Goal: Task Accomplishment & Management: Manage account settings

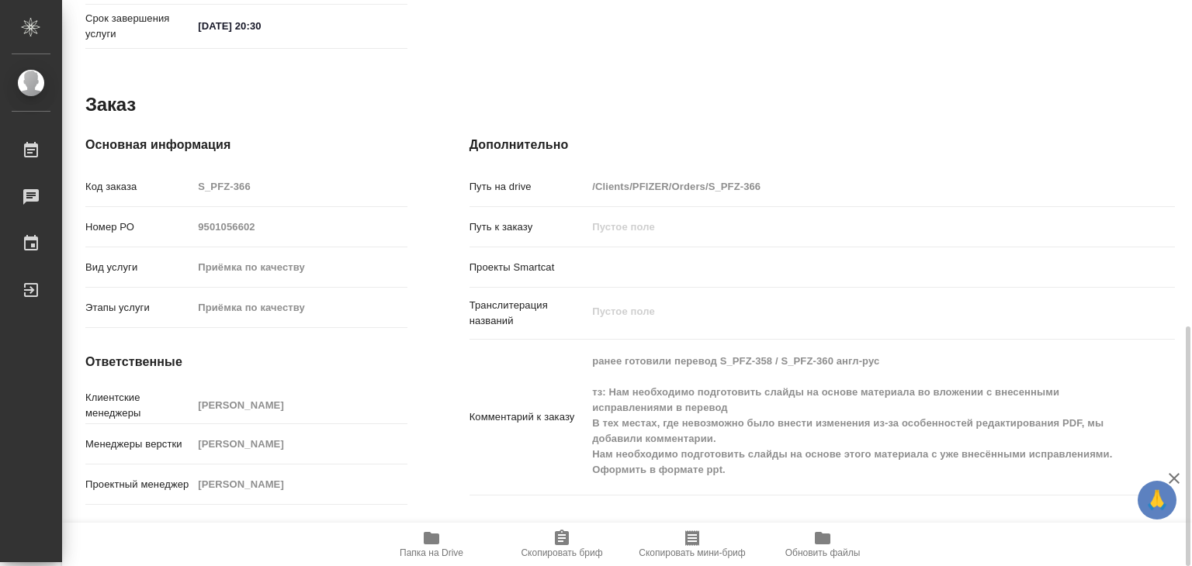
scroll to position [794, 0]
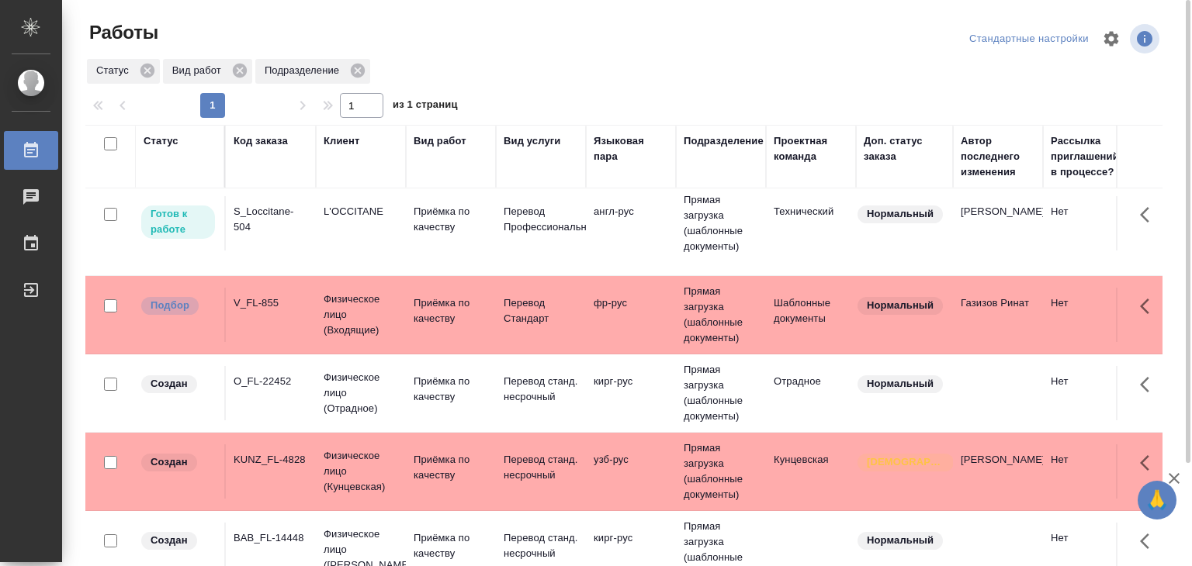
scroll to position [337, 0]
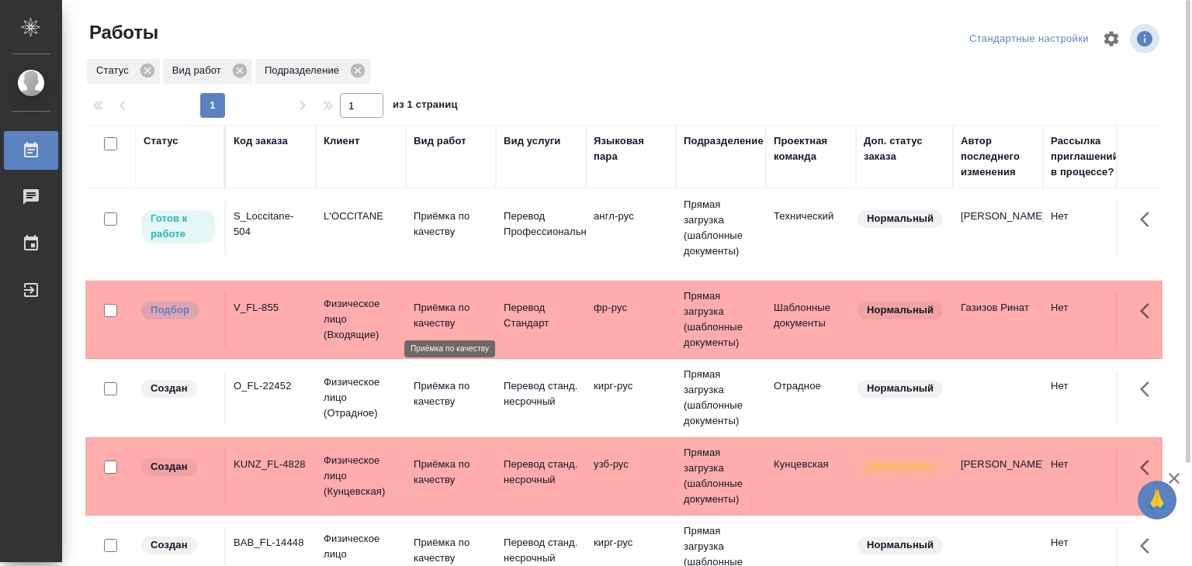
click at [438, 322] on p "Приёмка по качеству" at bounding box center [451, 315] width 74 height 31
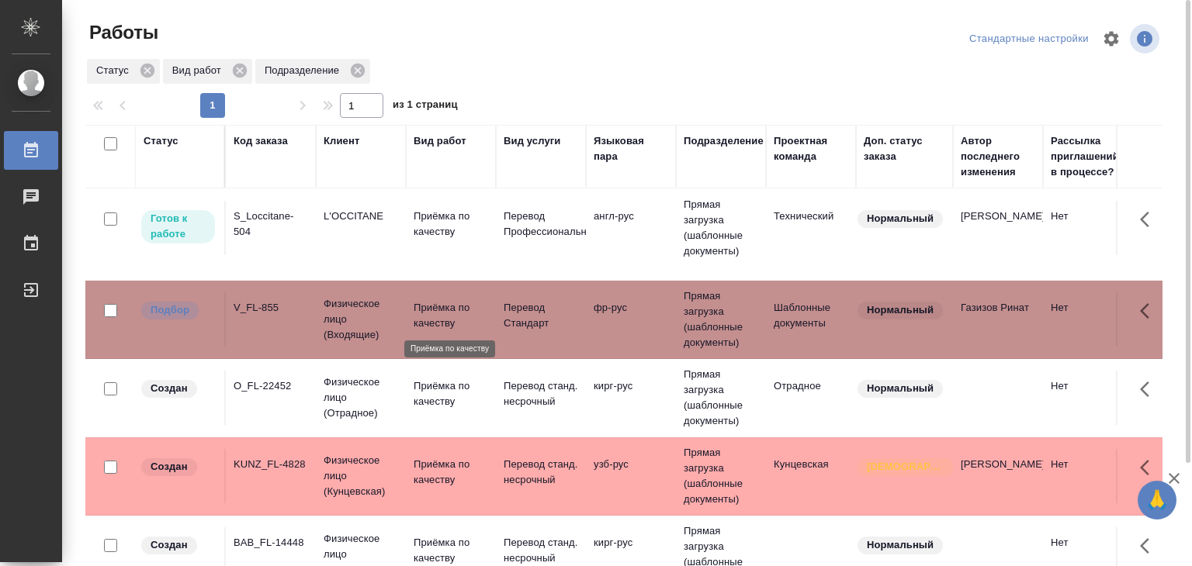
click at [438, 322] on p "Приёмка по качеству" at bounding box center [451, 315] width 74 height 31
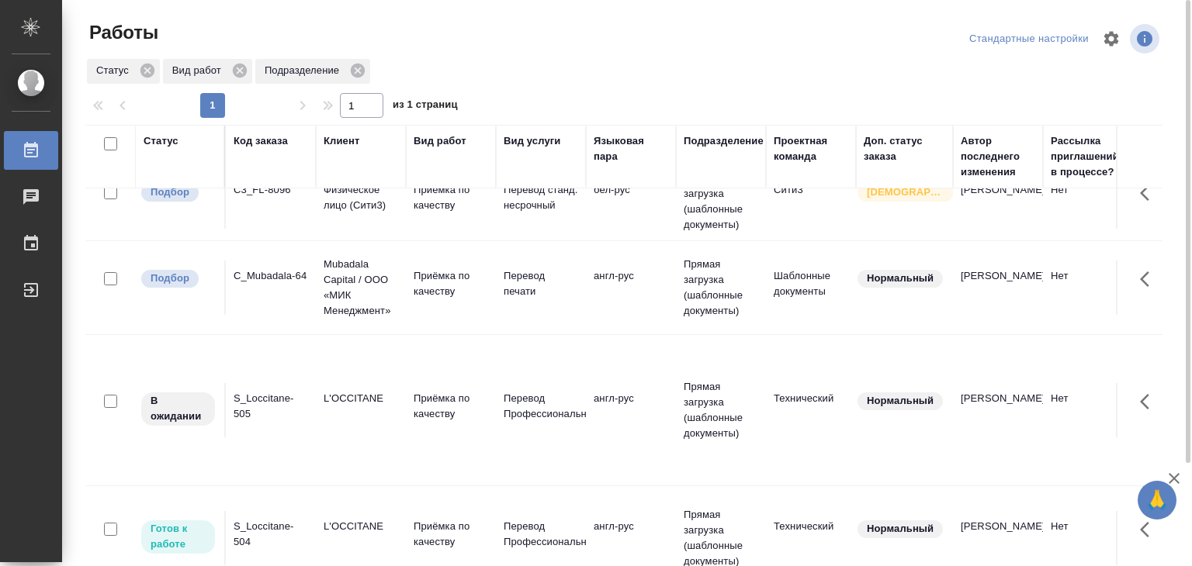
scroll to position [0, 0]
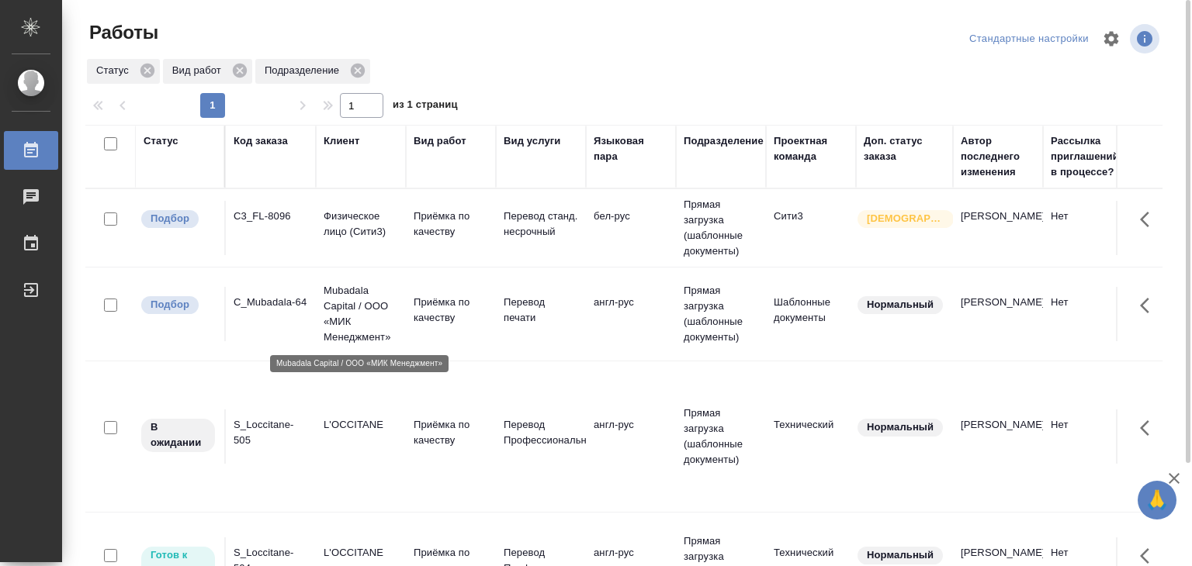
click at [336, 333] on p "Mubadala Capital / ООО «МИК Менеджмент»" at bounding box center [361, 314] width 74 height 62
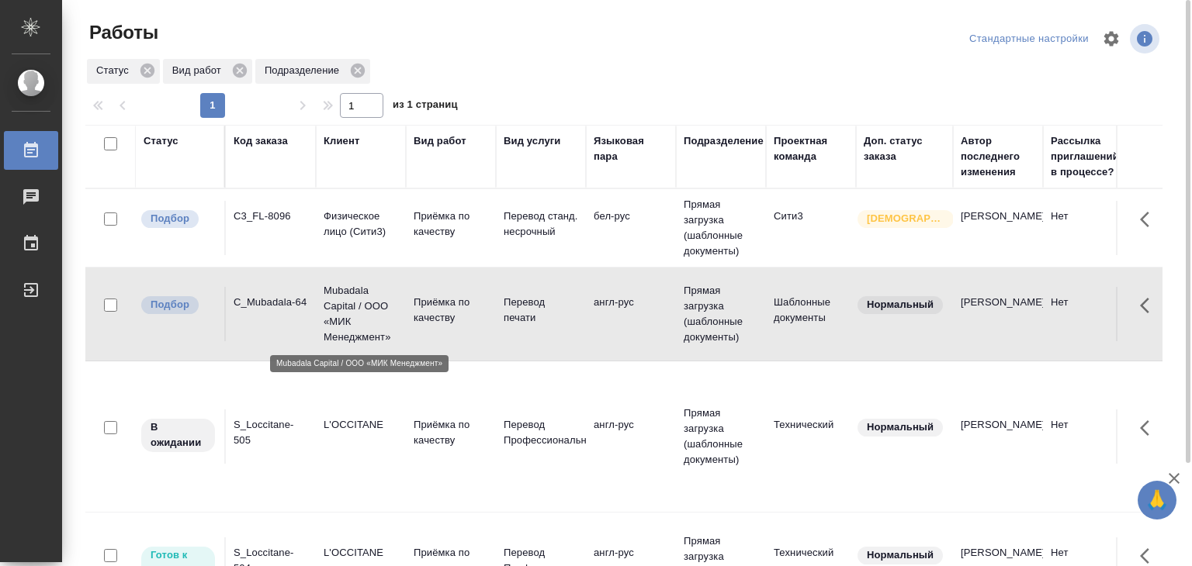
click at [336, 333] on p "Mubadala Capital / ООО «МИК Менеджмент»" at bounding box center [361, 314] width 74 height 62
click at [351, 232] on p "Физическое лицо (Сити3)" at bounding box center [361, 224] width 74 height 31
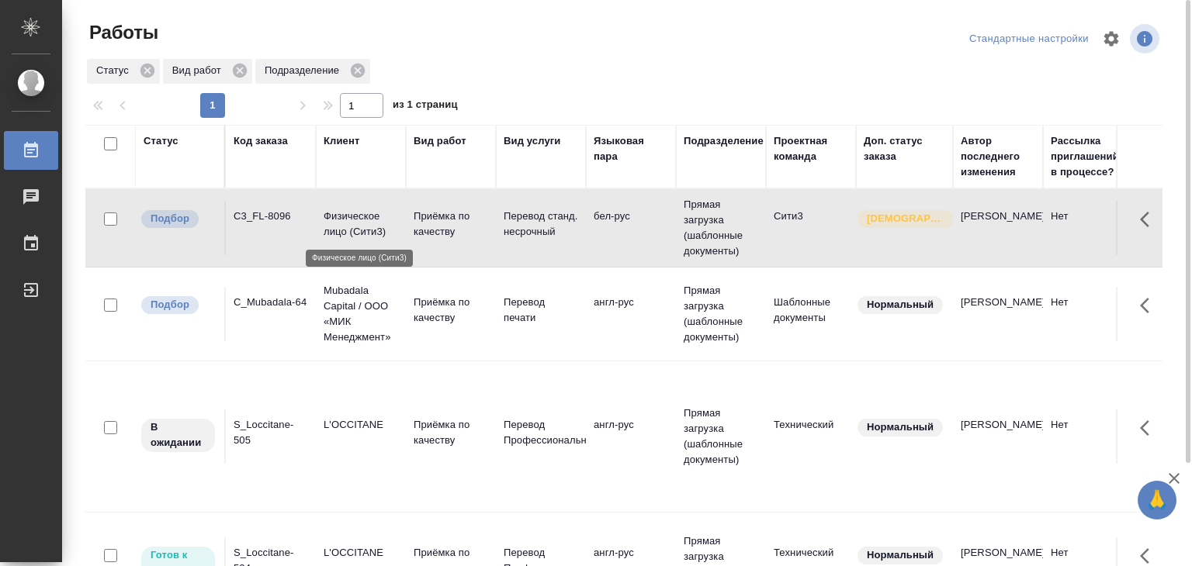
click at [351, 232] on p "Физическое лицо (Сити3)" at bounding box center [361, 224] width 74 height 31
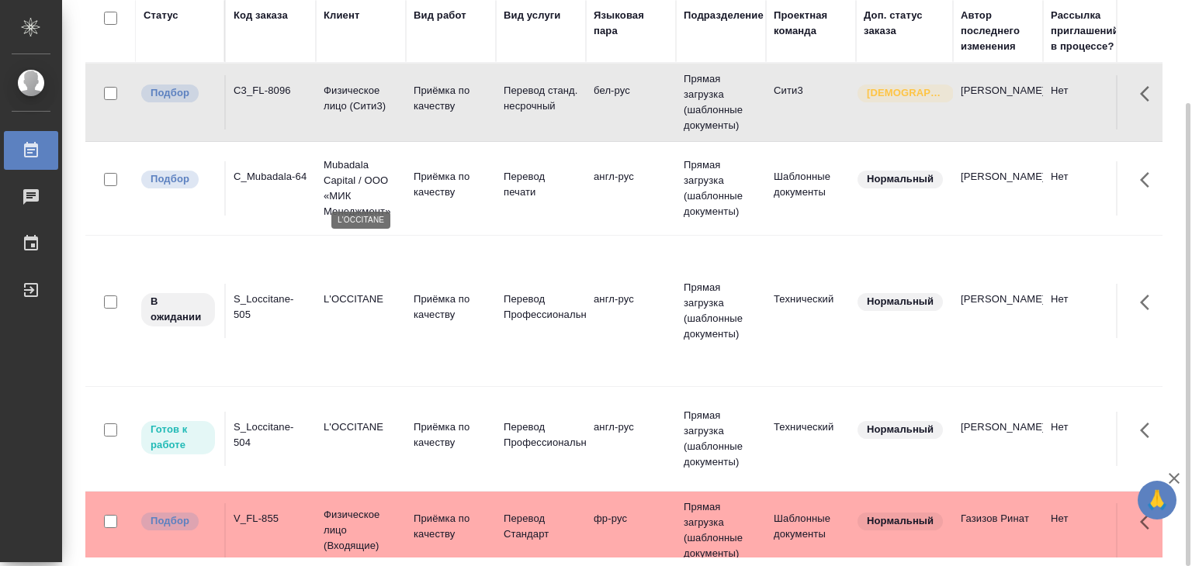
scroll to position [233, 0]
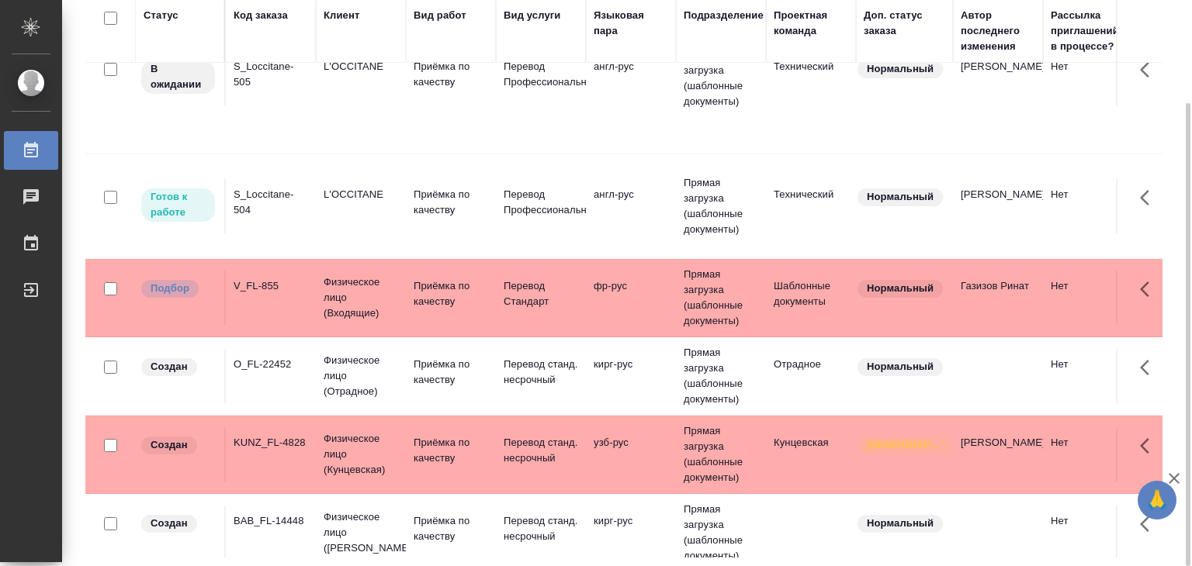
click at [300, 288] on div "V_FL-855" at bounding box center [271, 287] width 74 height 16
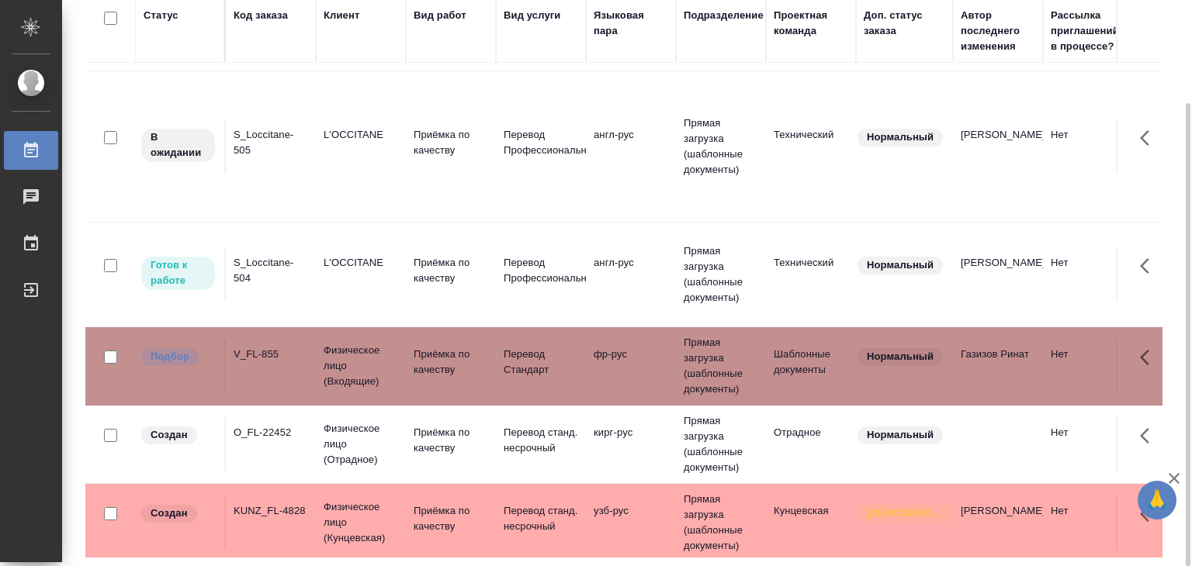
scroll to position [0, 0]
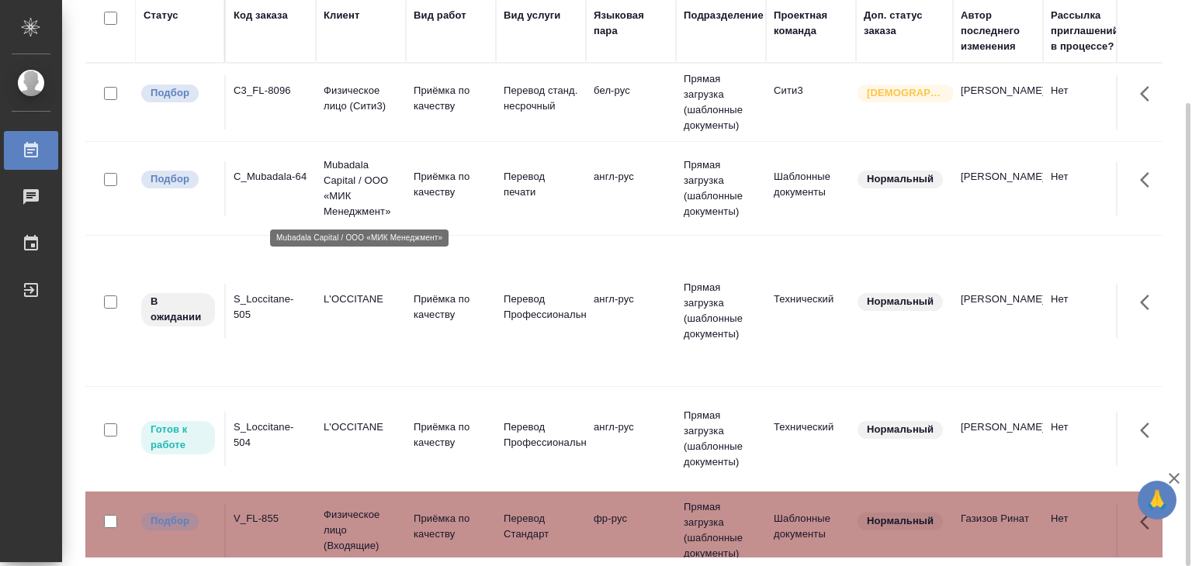
click at [355, 189] on p "Mubadala Capital / ООО «МИК Менеджмент»" at bounding box center [361, 189] width 74 height 62
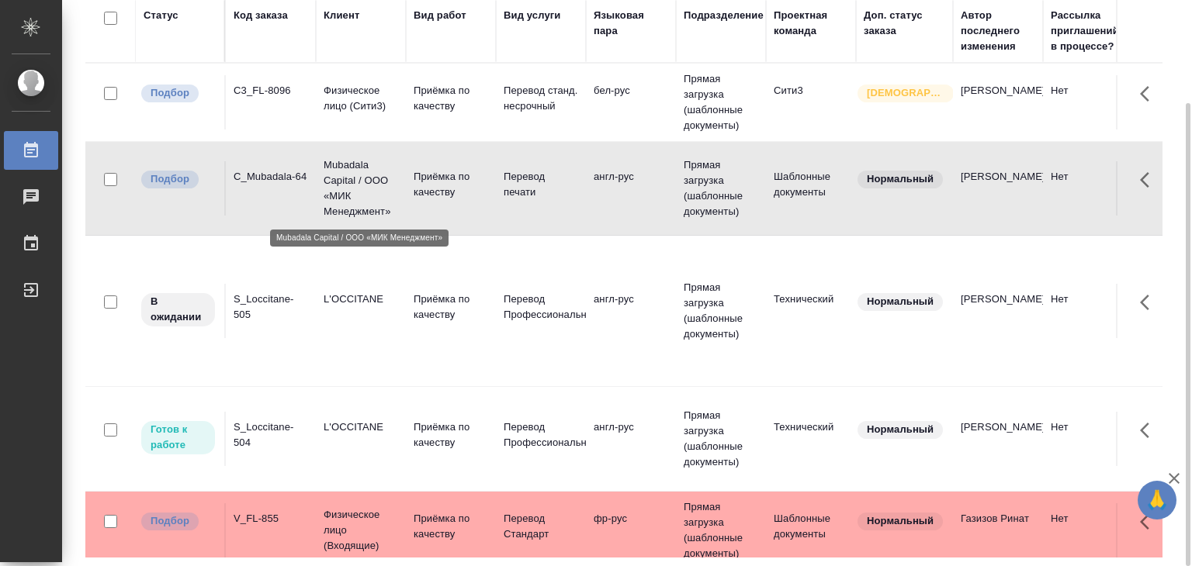
click at [355, 189] on p "Mubadala Capital / ООО «МИК Менеджмент»" at bounding box center [361, 189] width 74 height 62
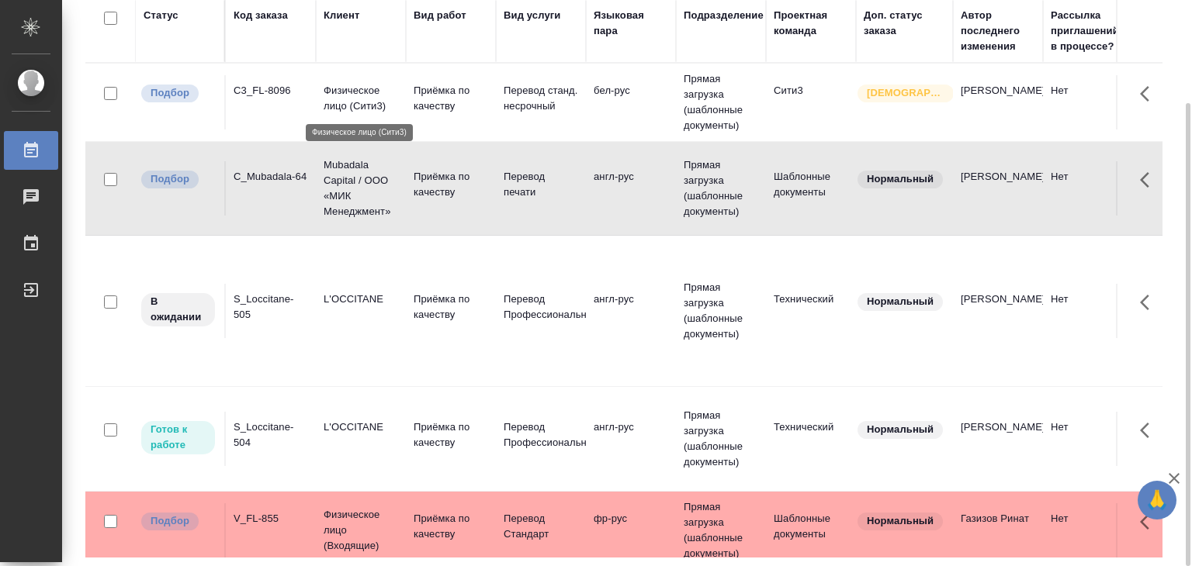
click at [379, 84] on p "Физическое лицо (Сити3)" at bounding box center [361, 98] width 74 height 31
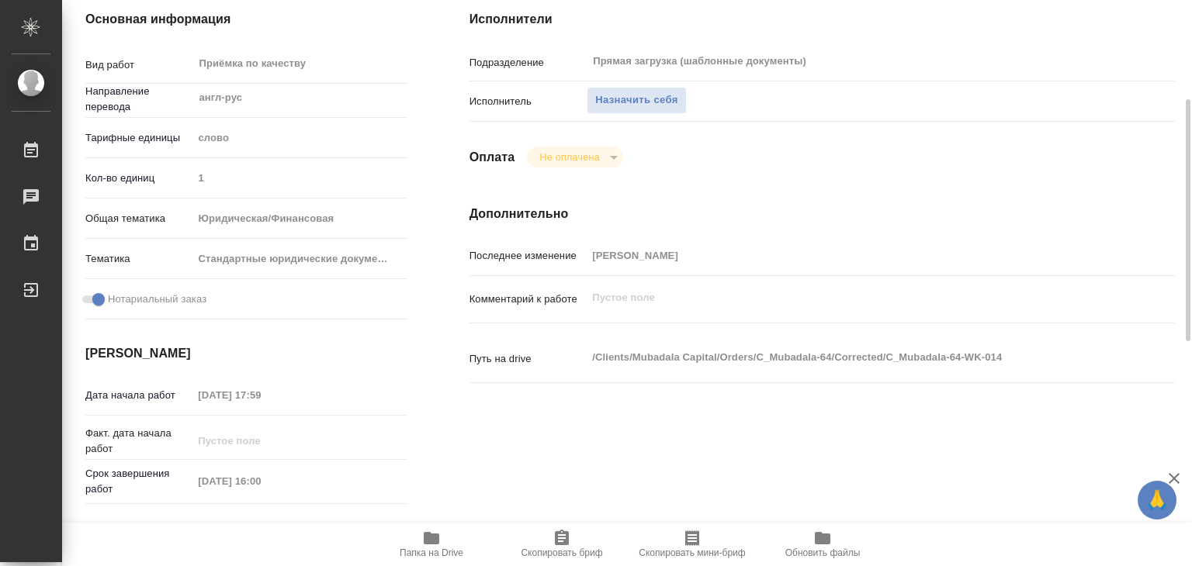
scroll to position [310, 0]
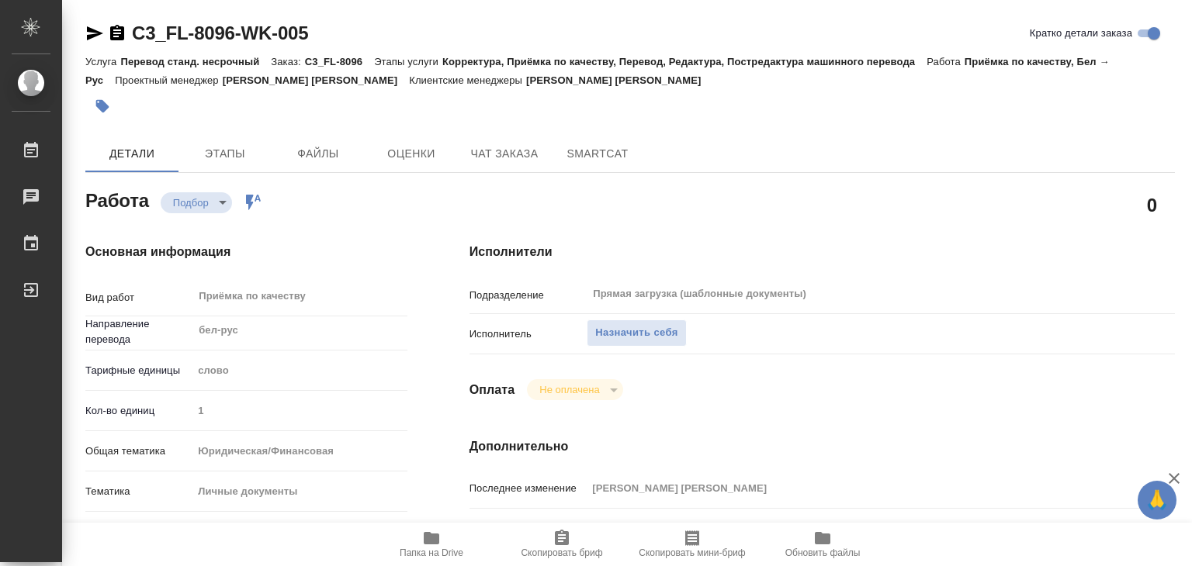
scroll to position [388, 0]
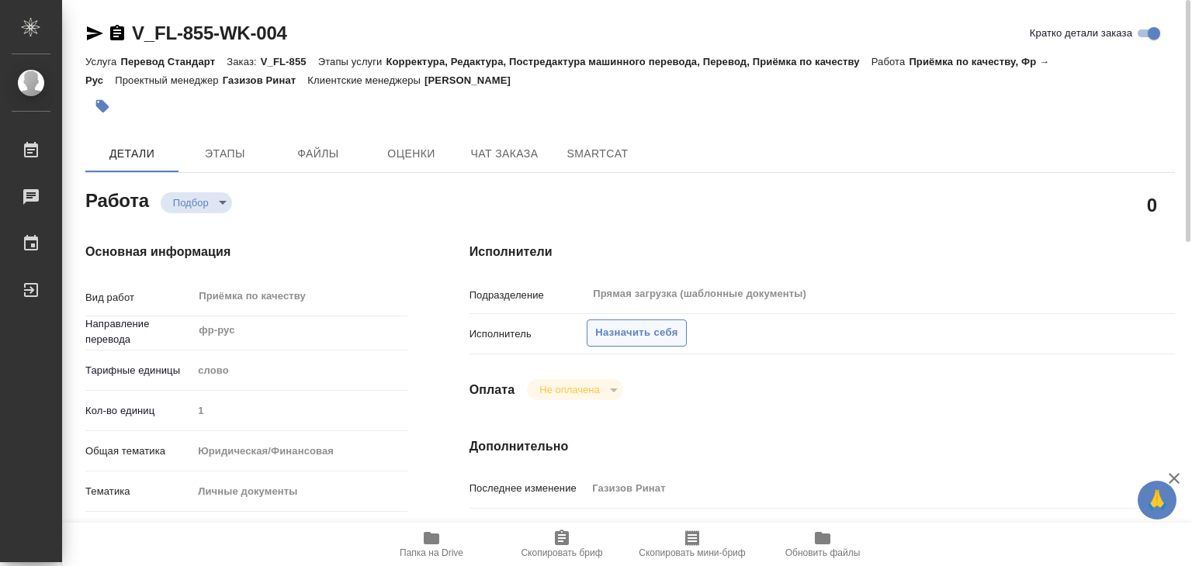
click at [608, 334] on span "Назначить себя" at bounding box center [636, 333] width 82 height 18
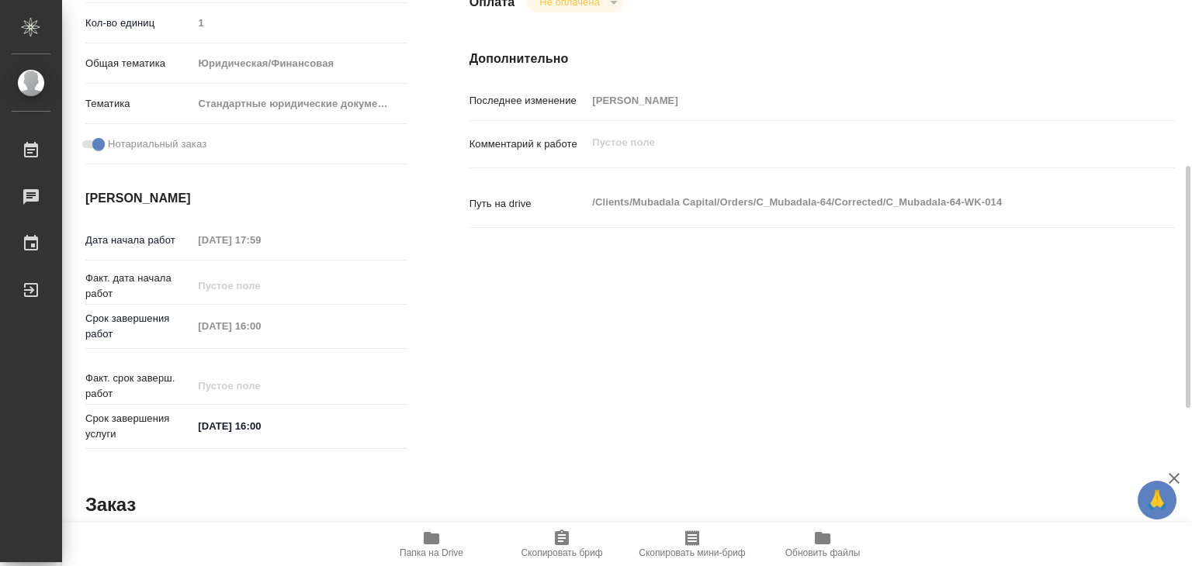
scroll to position [155, 0]
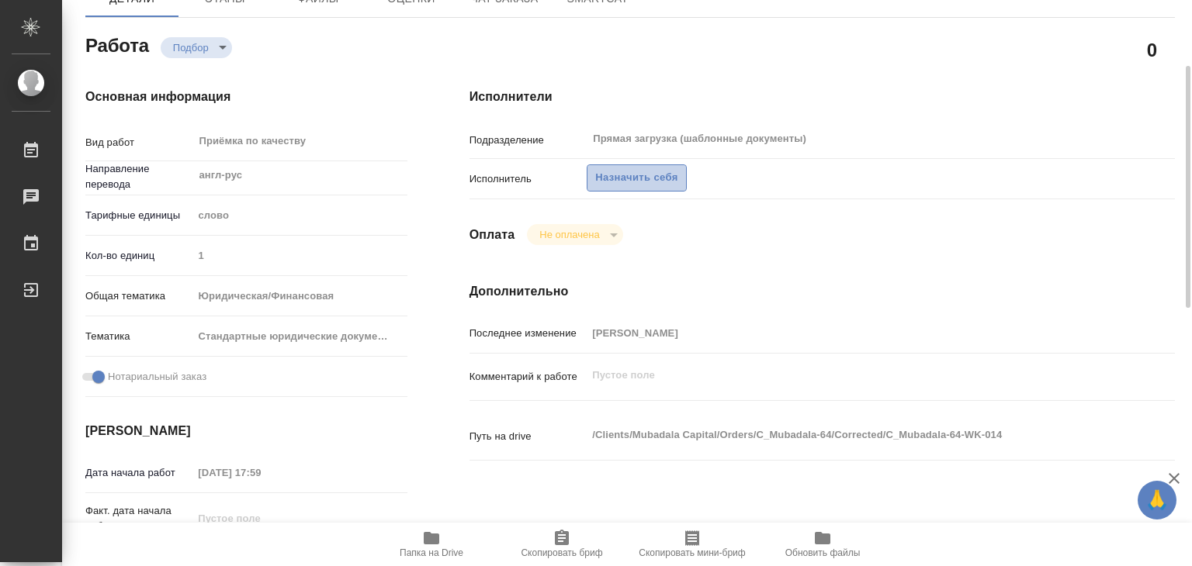
click at [597, 182] on span "Назначить себя" at bounding box center [636, 178] width 82 height 18
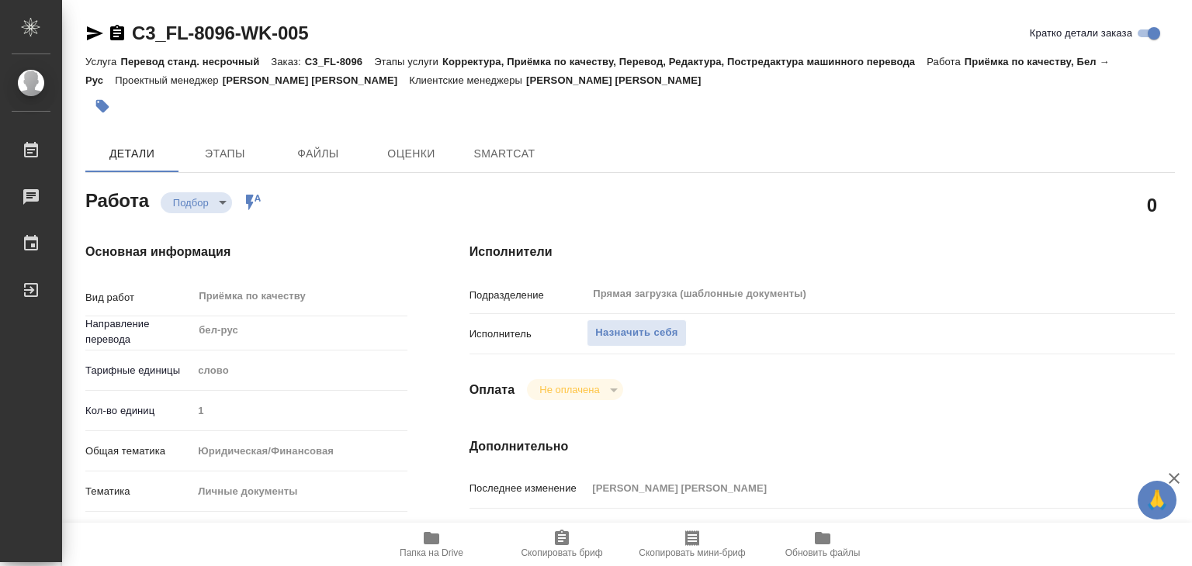
type textarea "x"
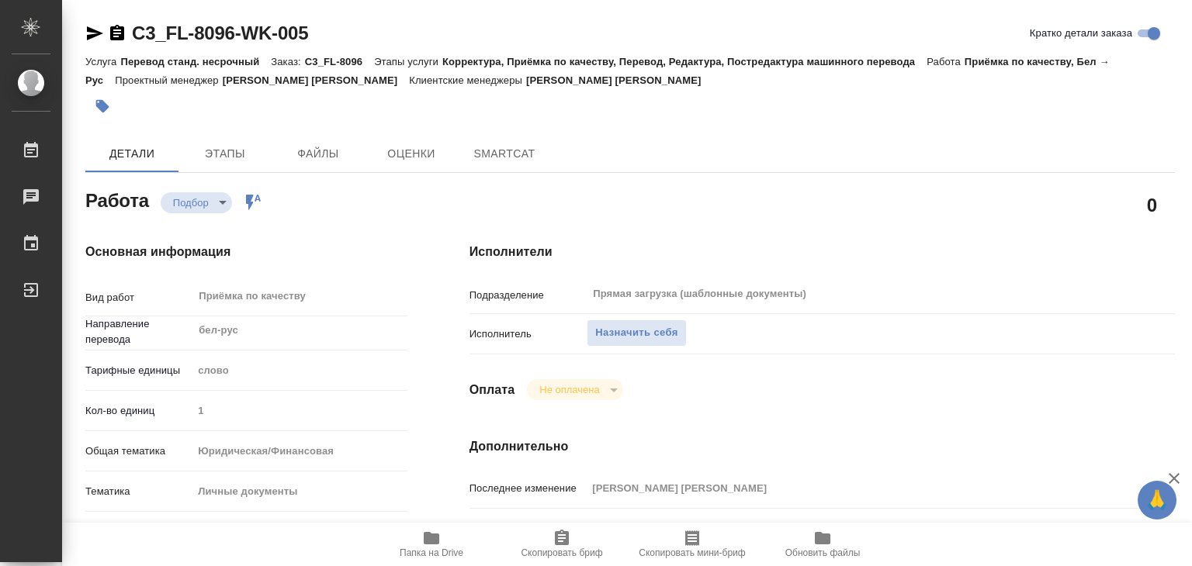
type textarea "x"
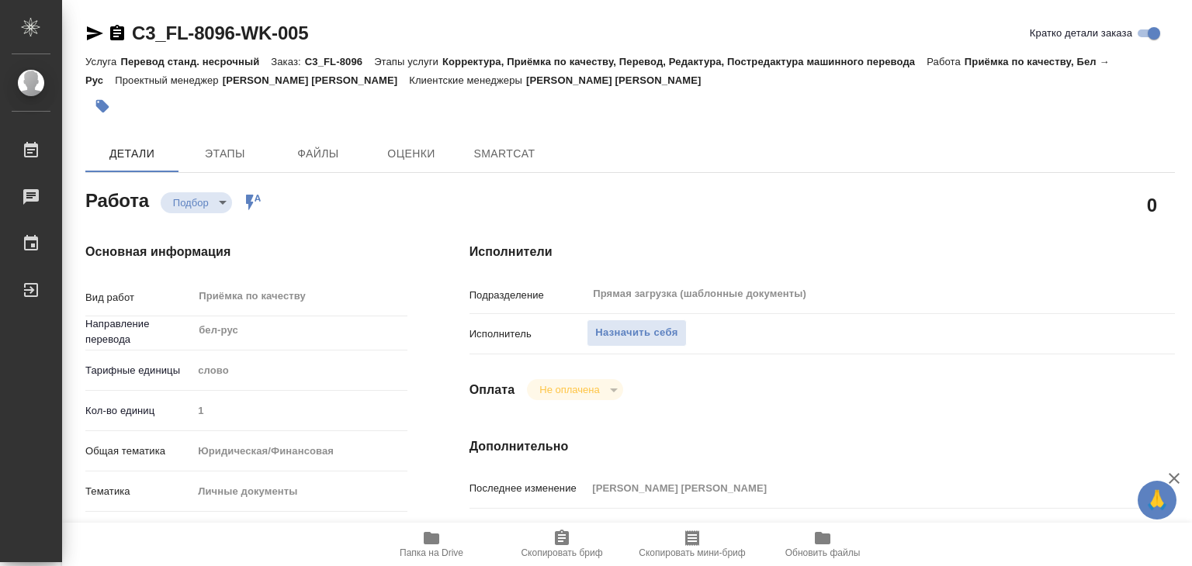
type textarea "x"
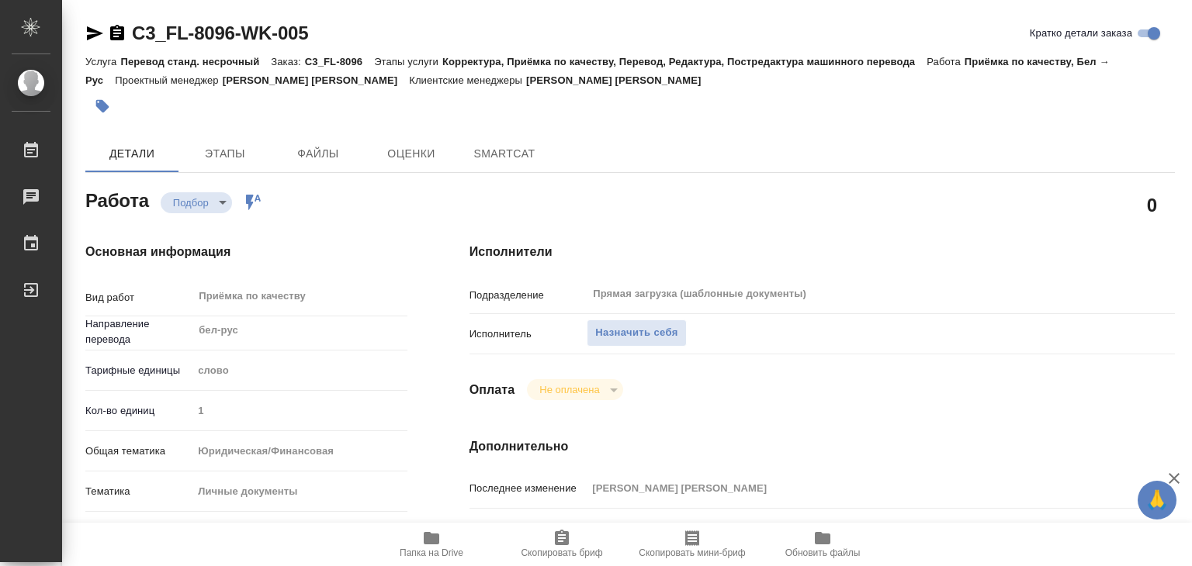
type textarea "x"
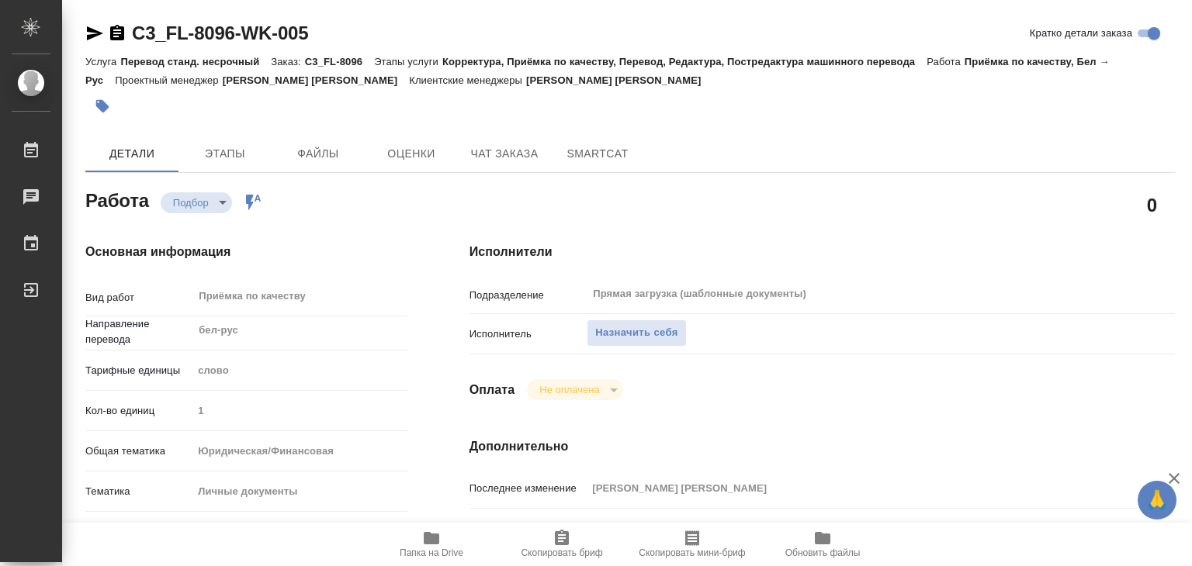
type textarea "x"
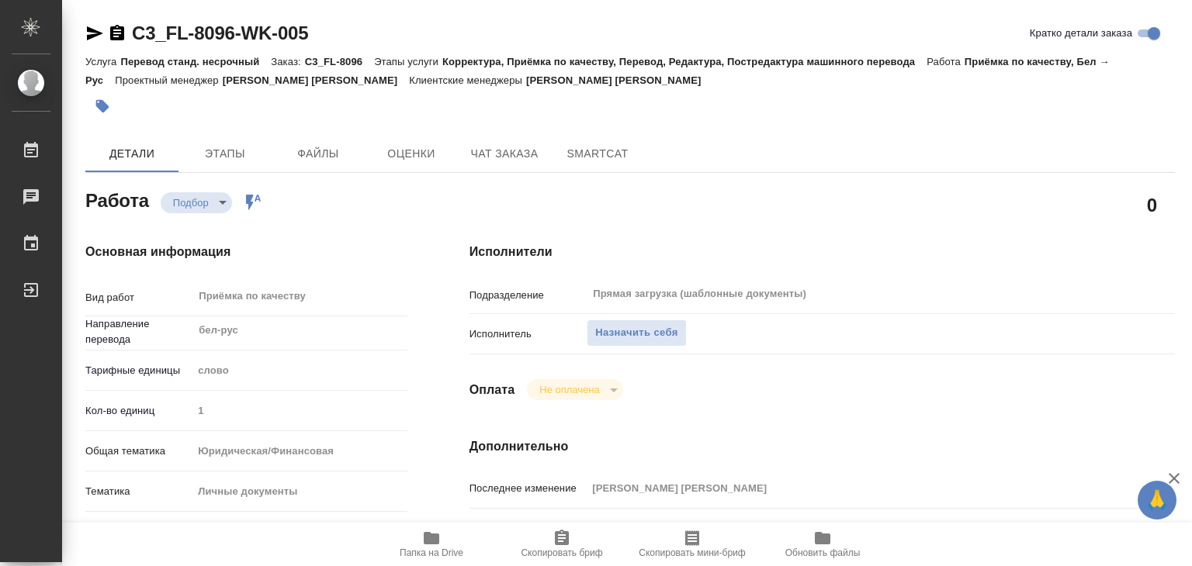
type textarea "x"
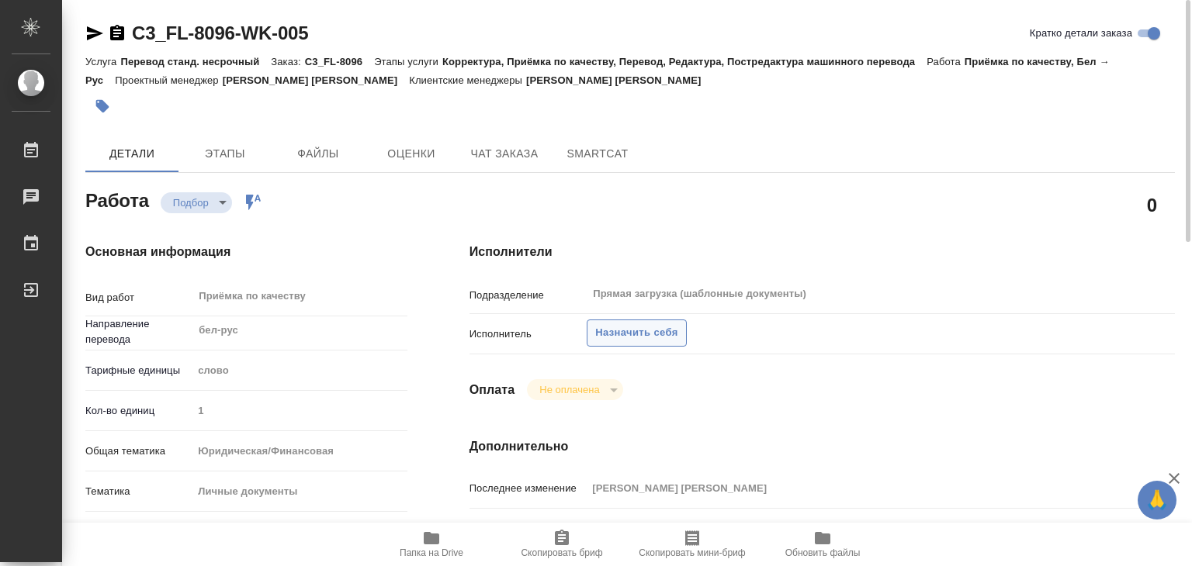
click at [602, 344] on button "Назначить себя" at bounding box center [636, 333] width 99 height 27
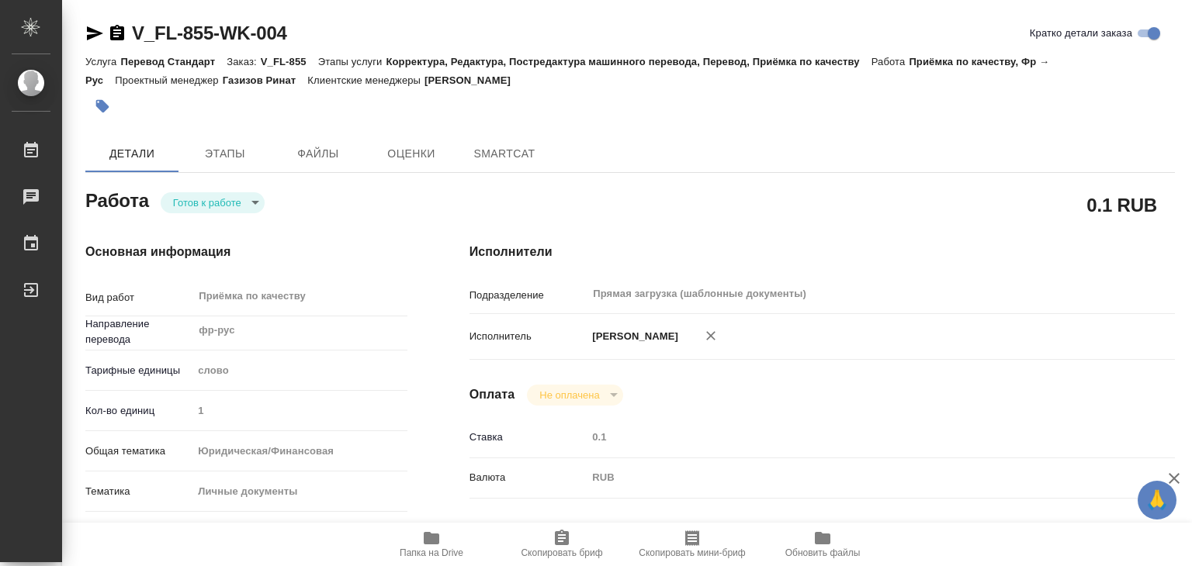
type textarea "x"
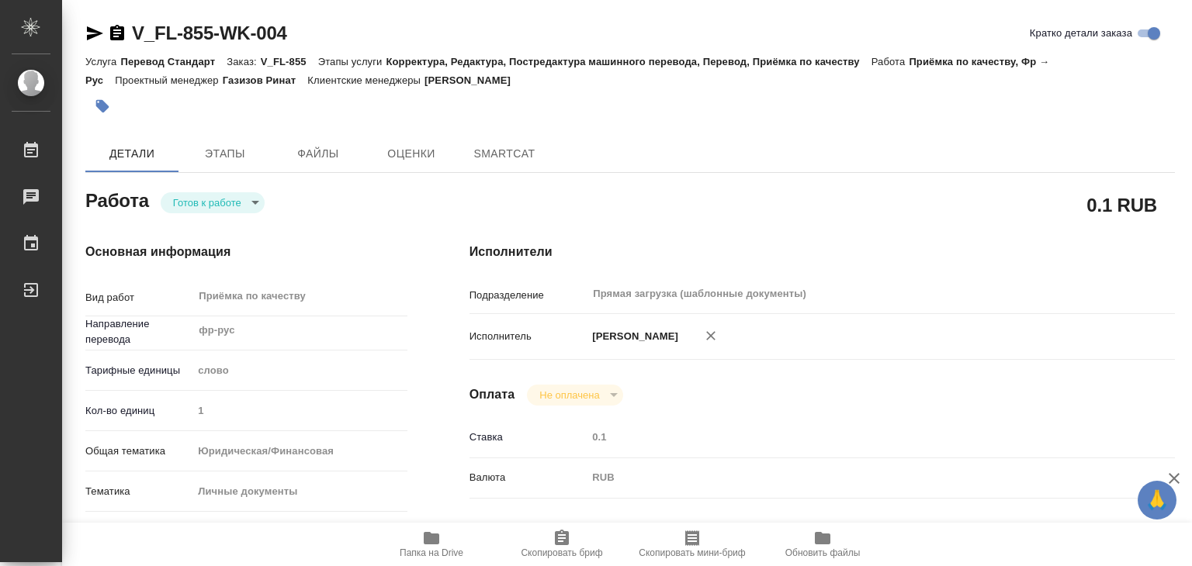
type textarea "x"
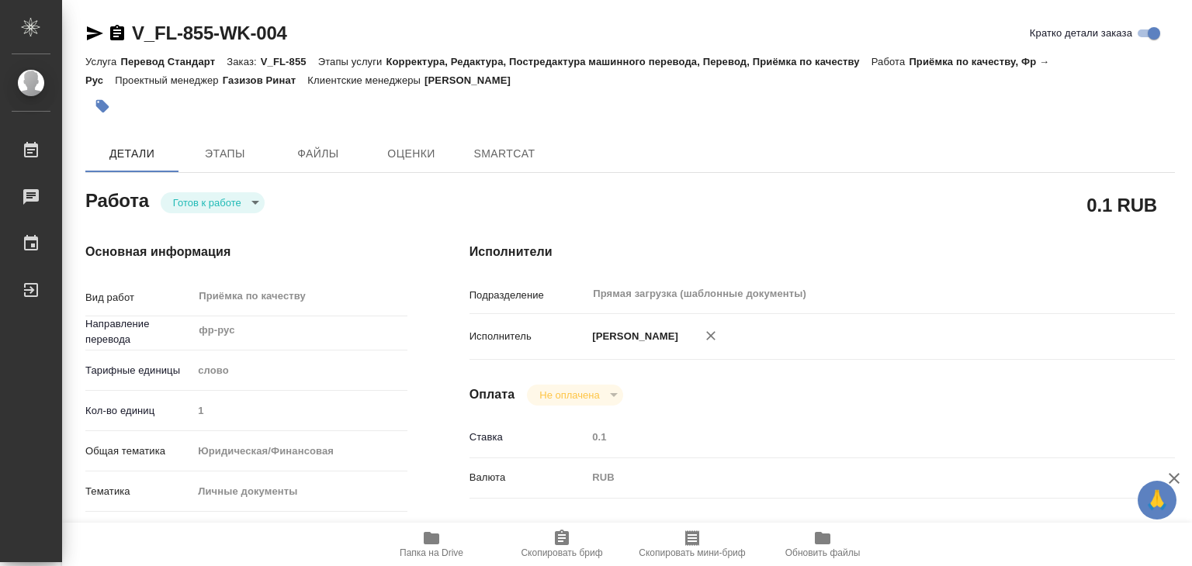
type textarea "x"
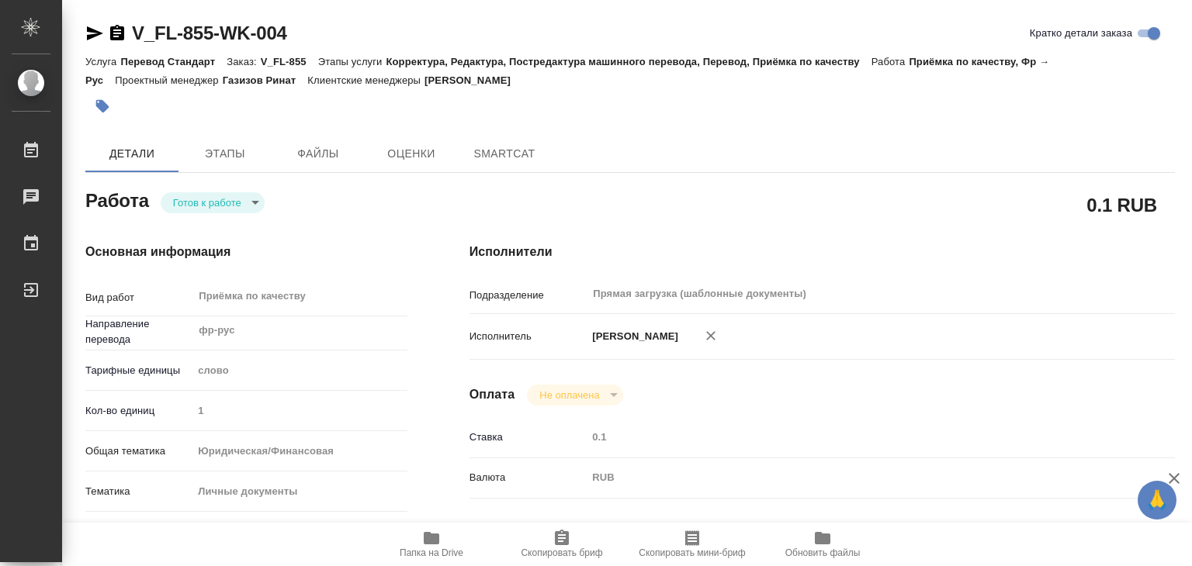
type textarea "x"
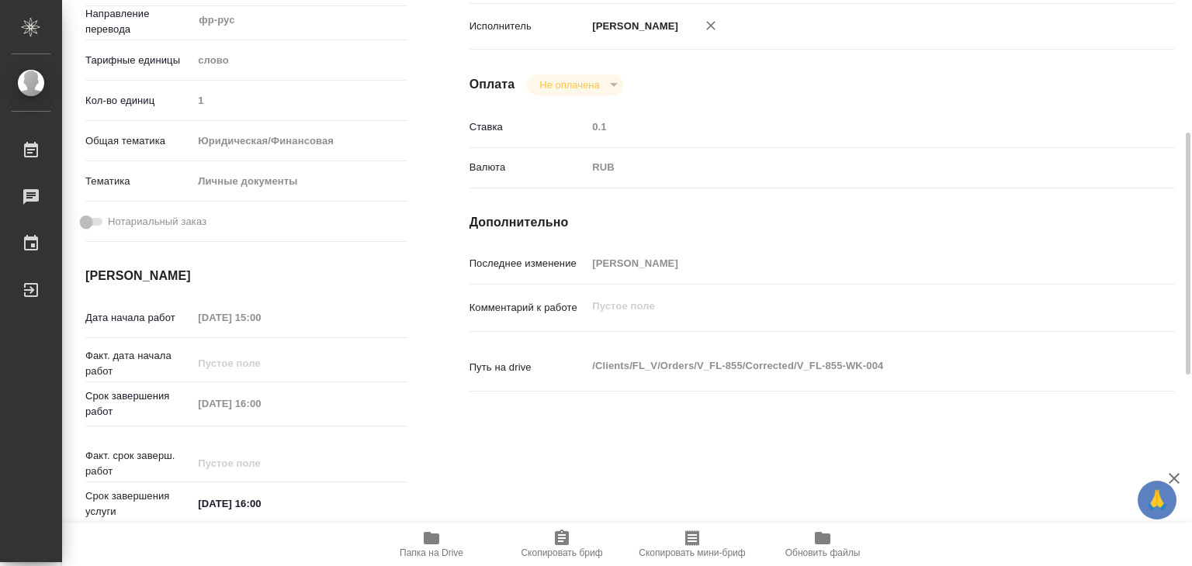
type textarea "x"
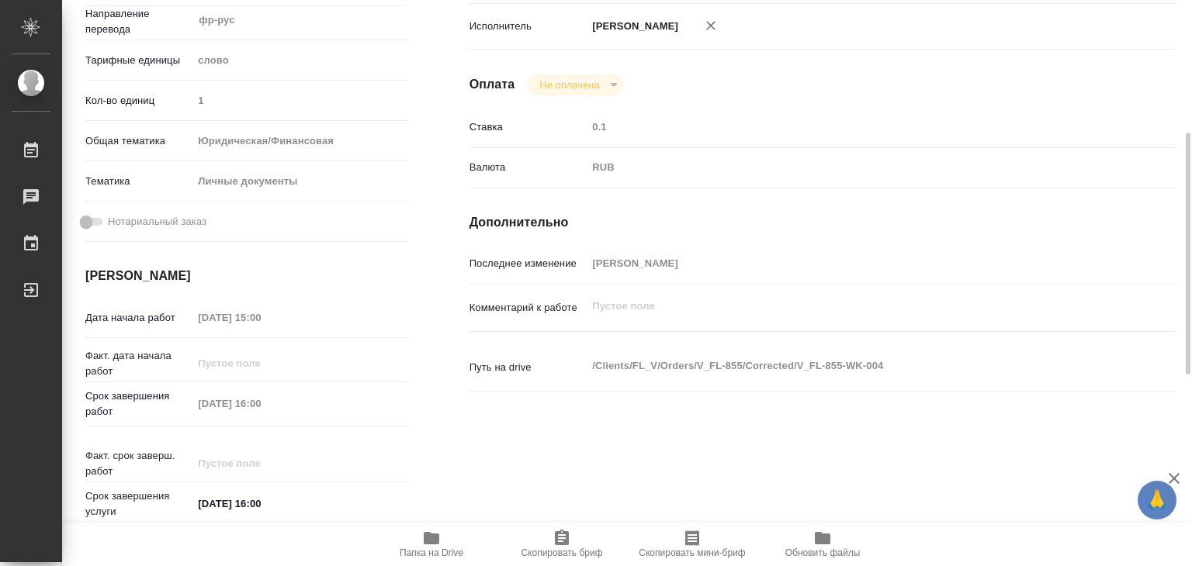
scroll to position [757, 0]
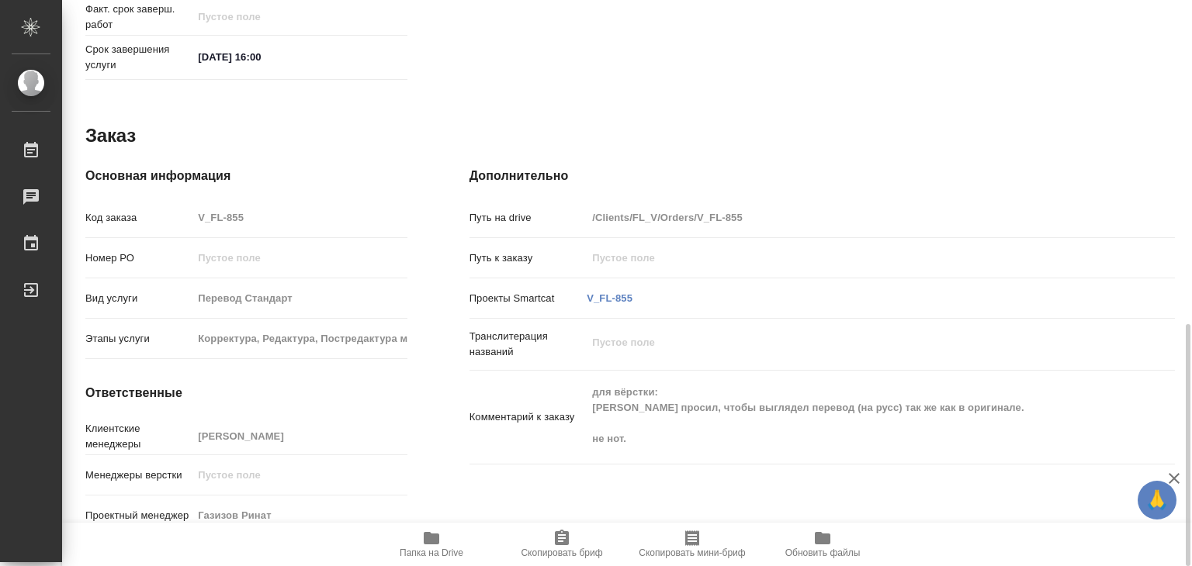
type textarea "x"
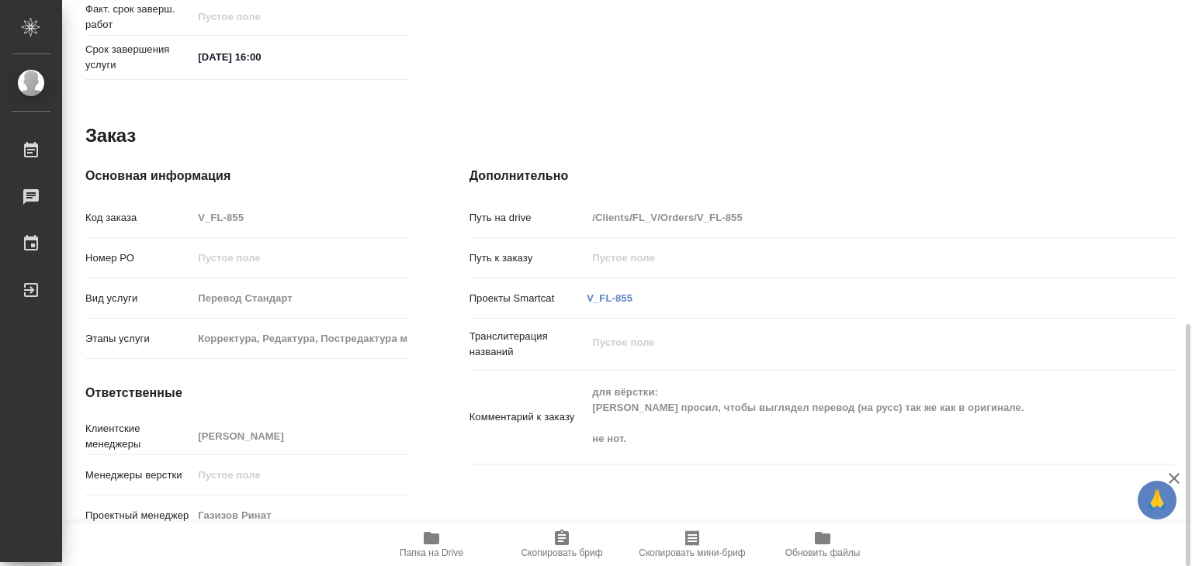
type textarea "x"
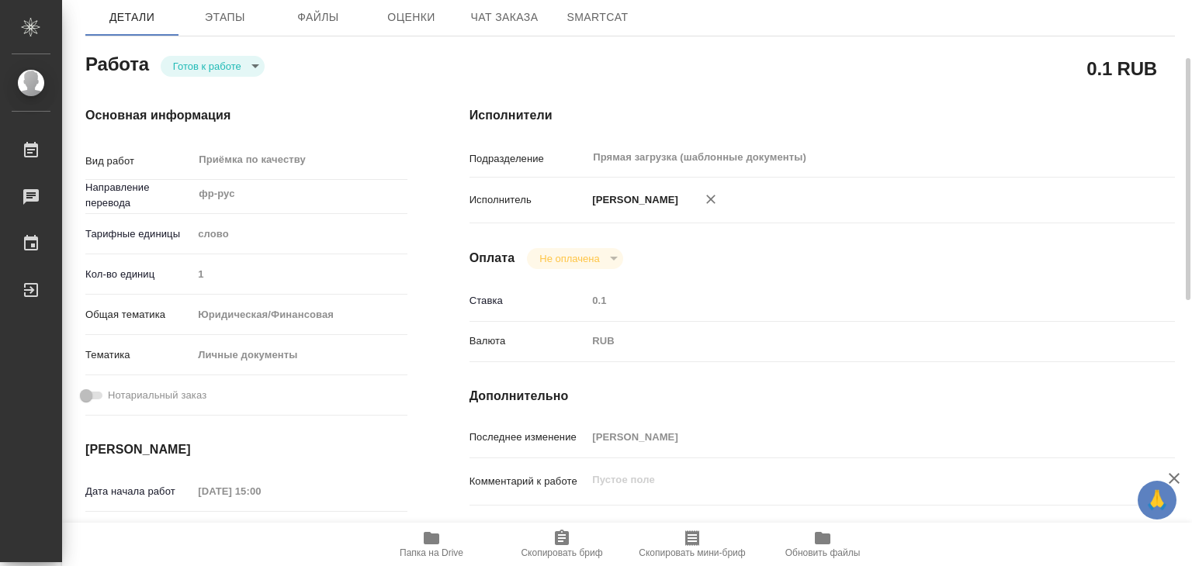
scroll to position [0, 0]
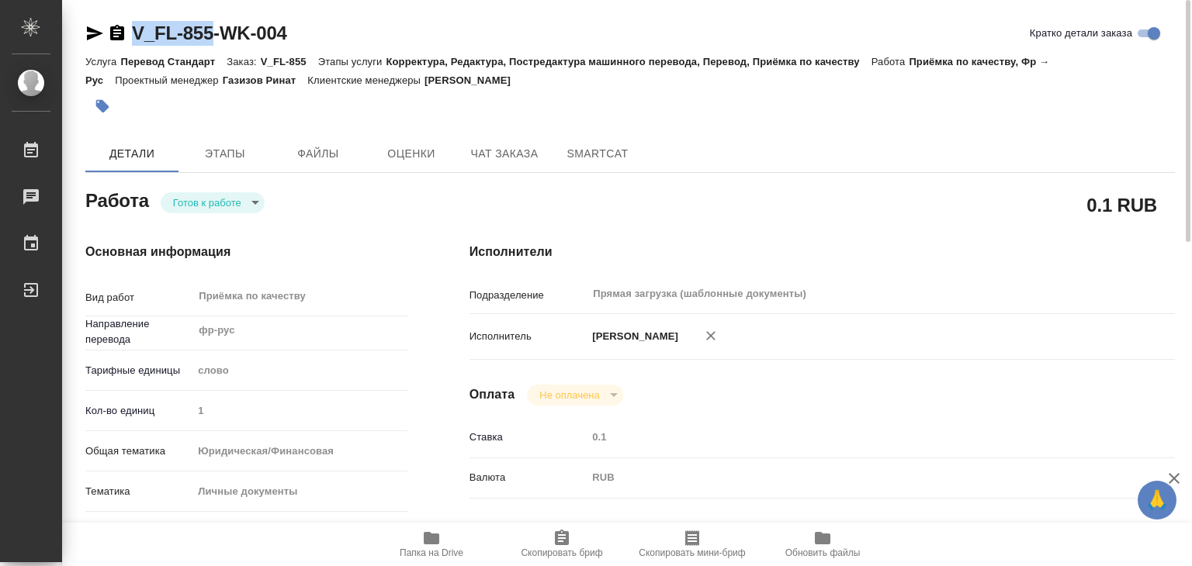
drag, startPoint x: 158, startPoint y: 26, endPoint x: 214, endPoint y: 32, distance: 56.1
copy link "V_FL-855"
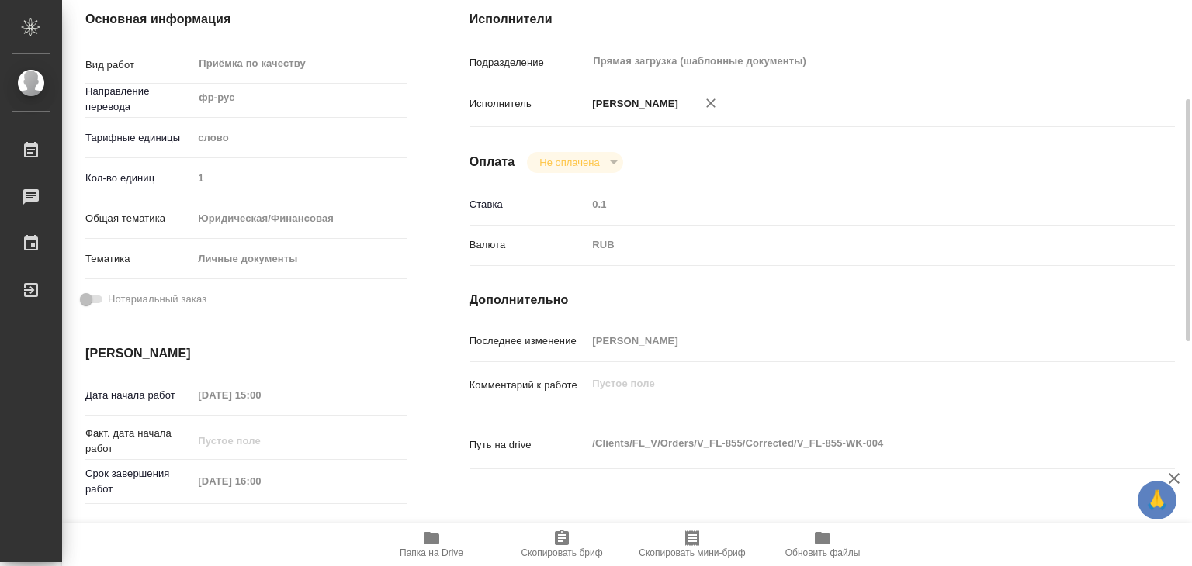
scroll to position [310, 0]
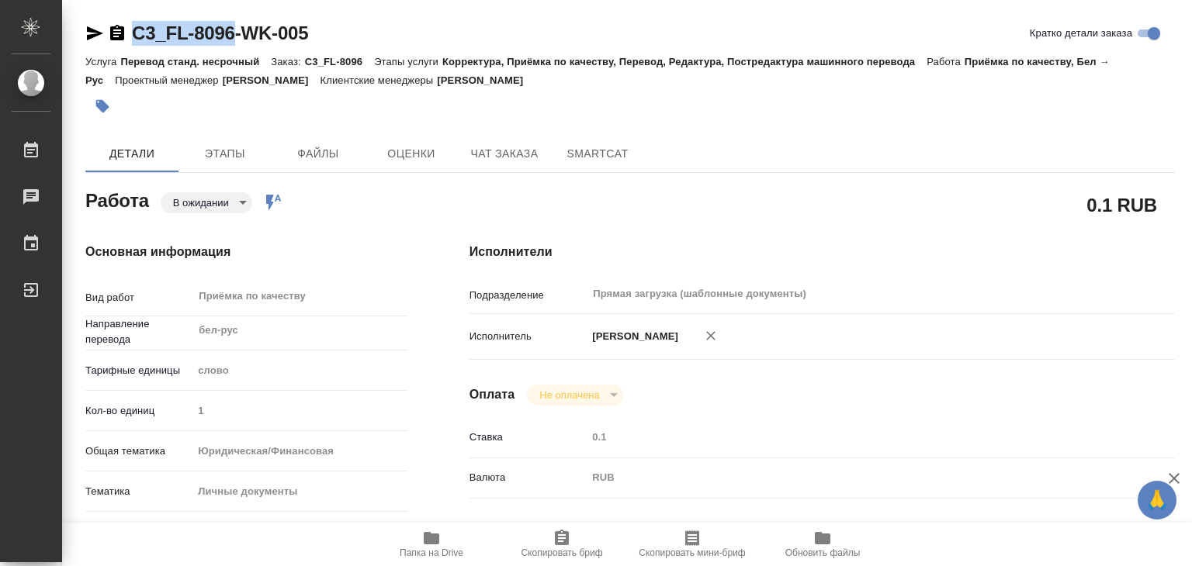
drag, startPoint x: 127, startPoint y: 16, endPoint x: 237, endPoint y: 26, distance: 110.6
copy link "C3_FL-8096"
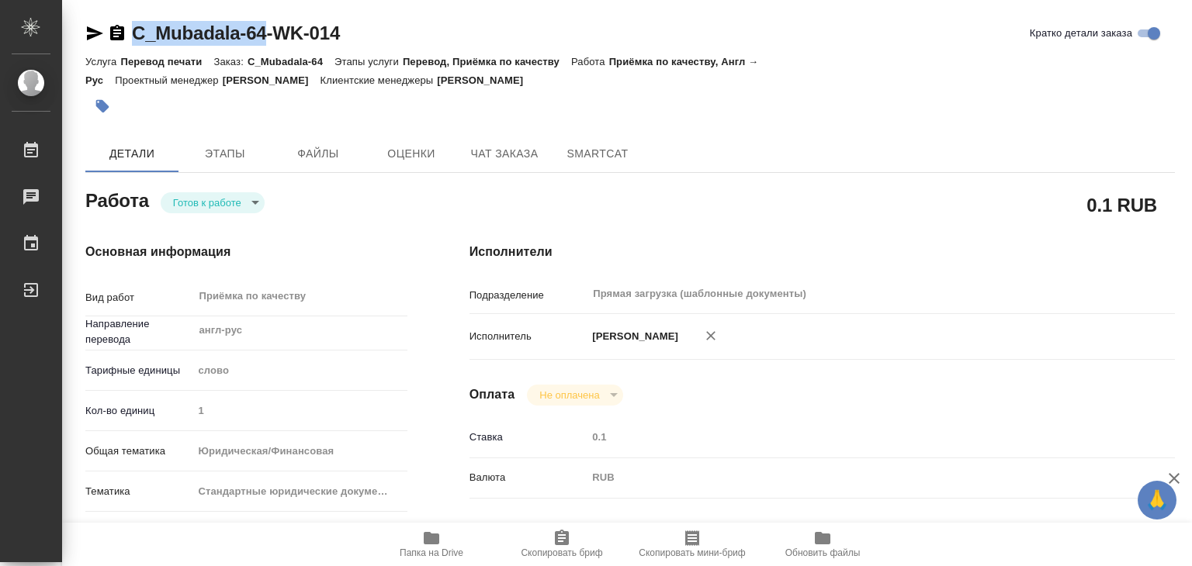
drag, startPoint x: 133, startPoint y: 20, endPoint x: 272, endPoint y: 41, distance: 139.7
click at [272, 41] on h2 "C_Mubadala-64-WK-014" at bounding box center [236, 33] width 208 height 25
copy link "C_Mubadala-64"
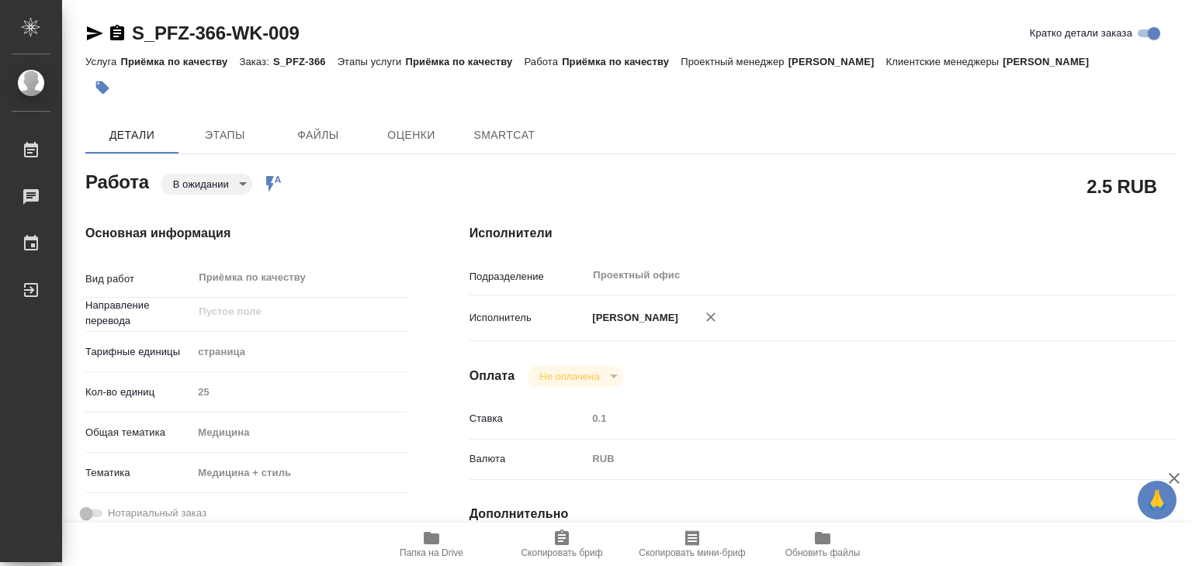
type textarea "x"
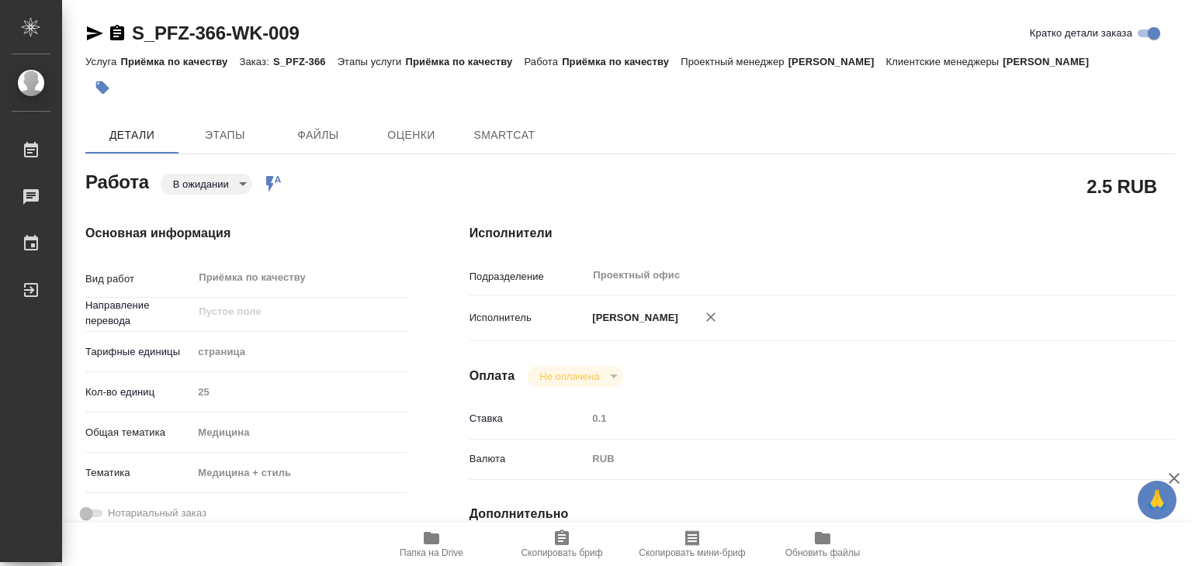
type textarea "x"
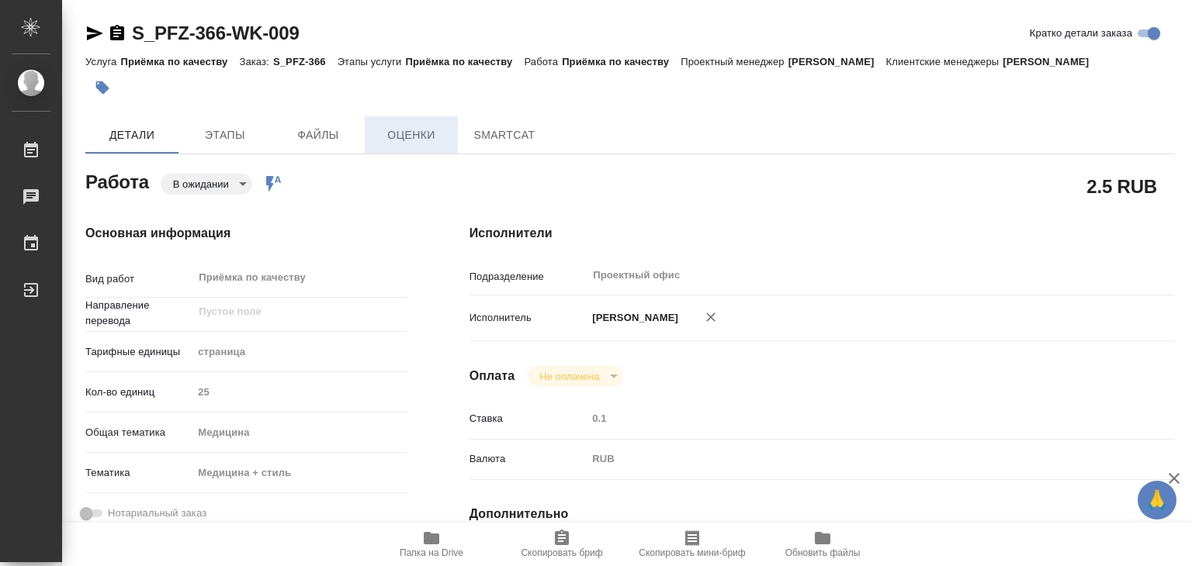
type textarea "x"
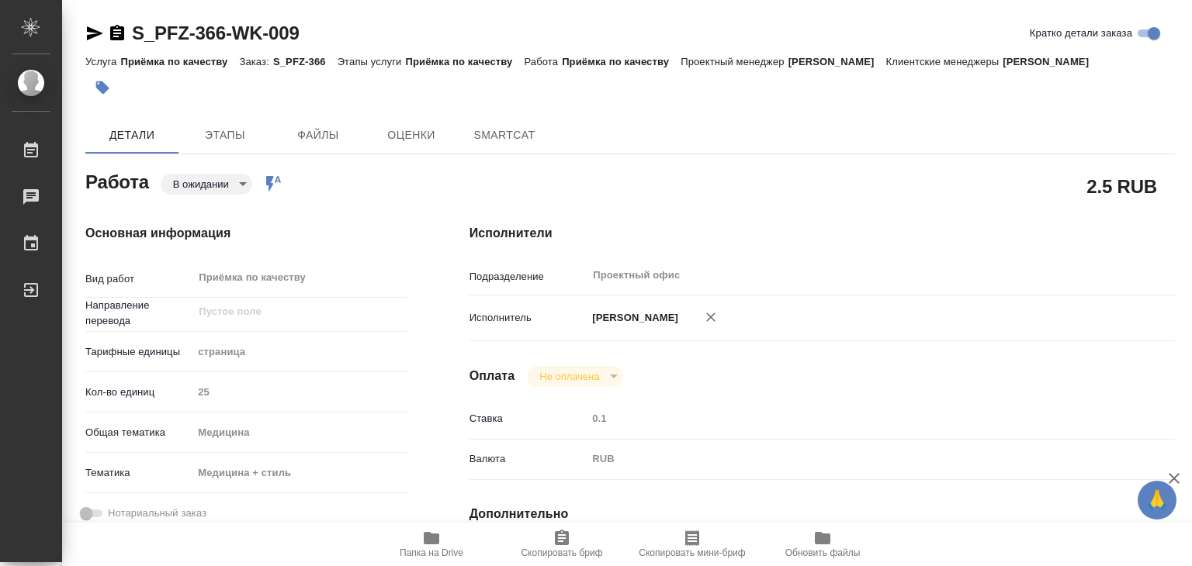
type textarea "x"
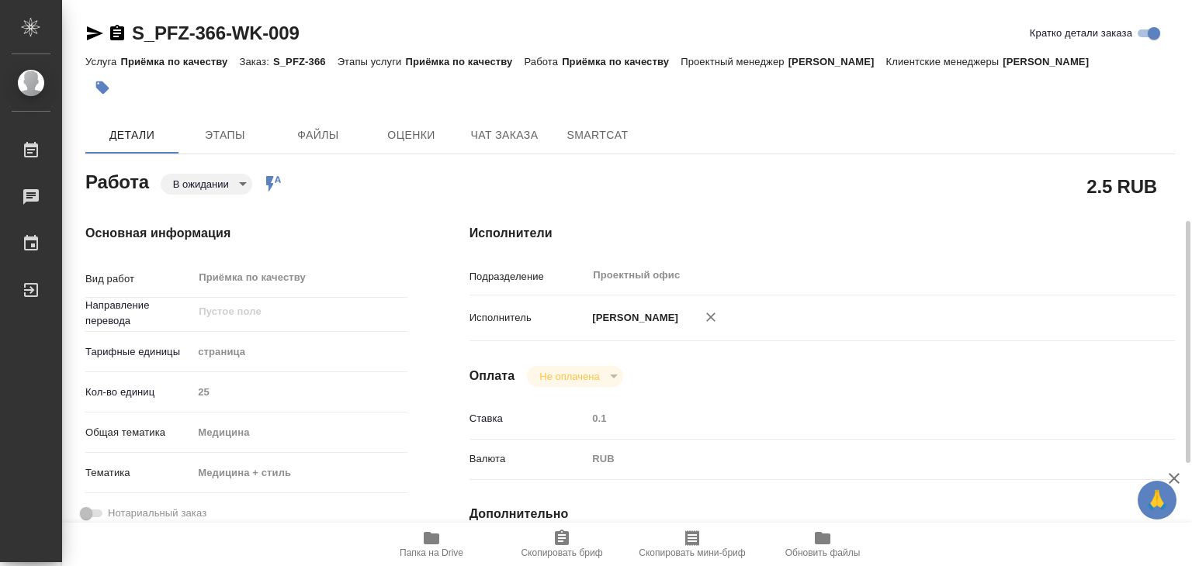
scroll to position [233, 0]
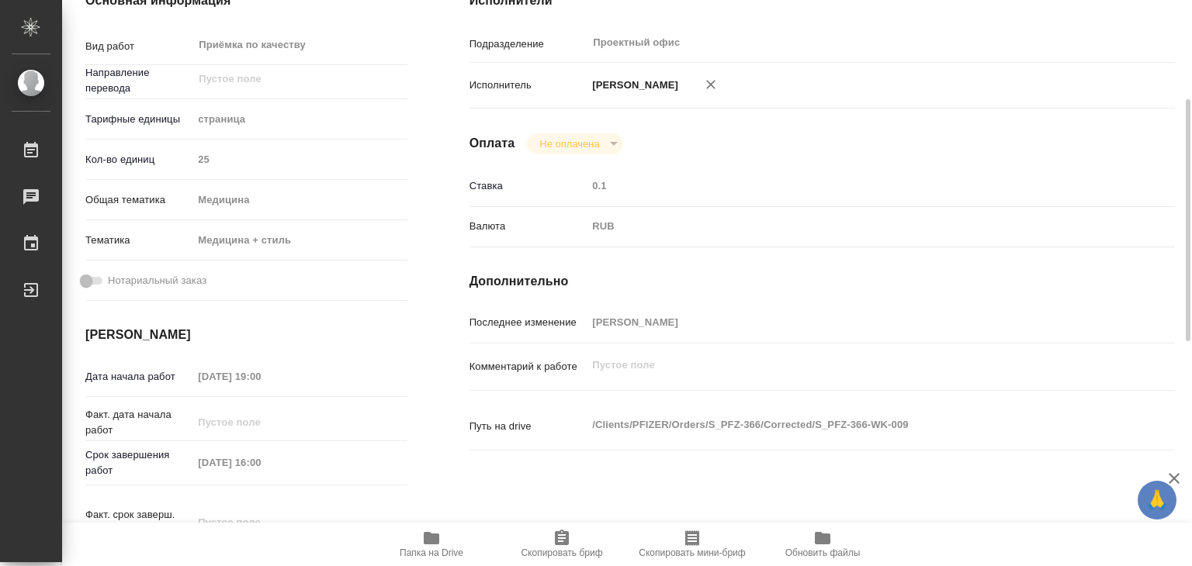
type textarea "x"
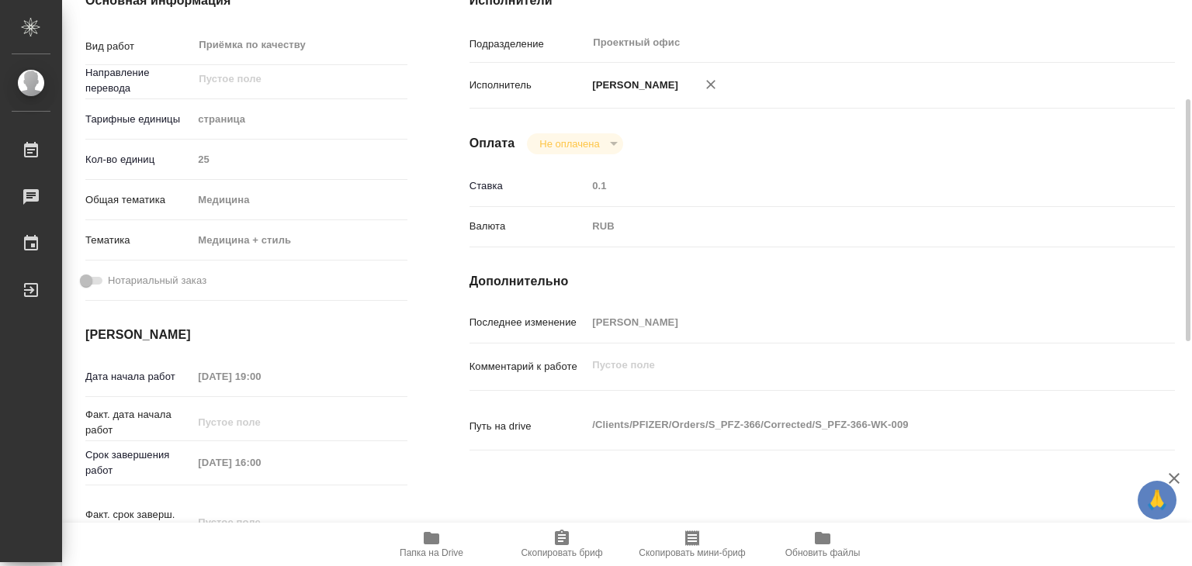
scroll to position [0, 0]
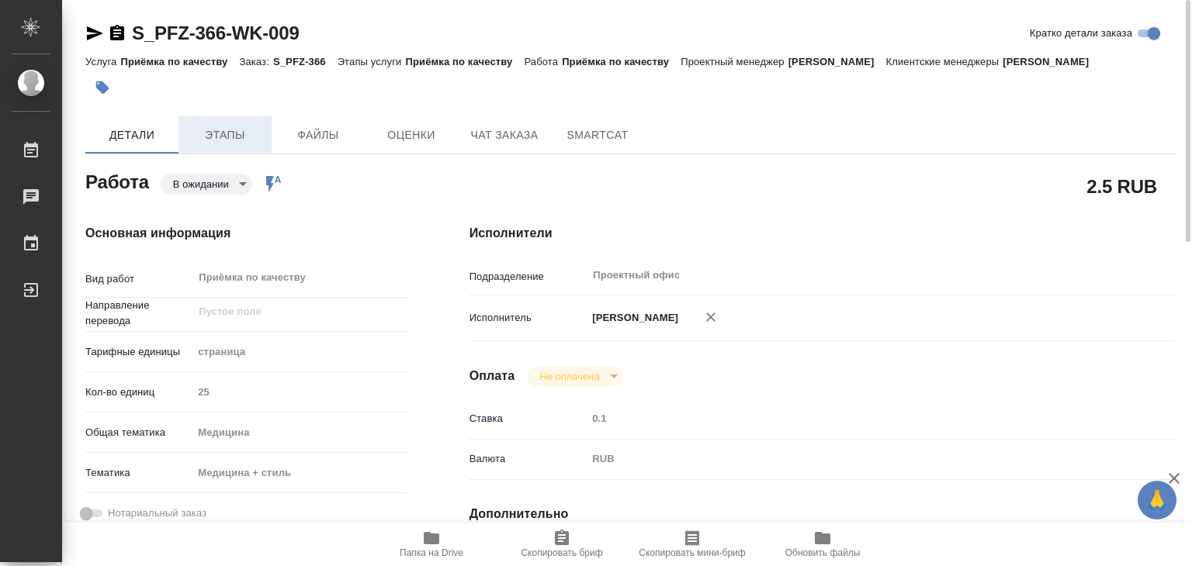
click at [216, 145] on span "Этапы" at bounding box center [225, 135] width 74 height 19
type textarea "x"
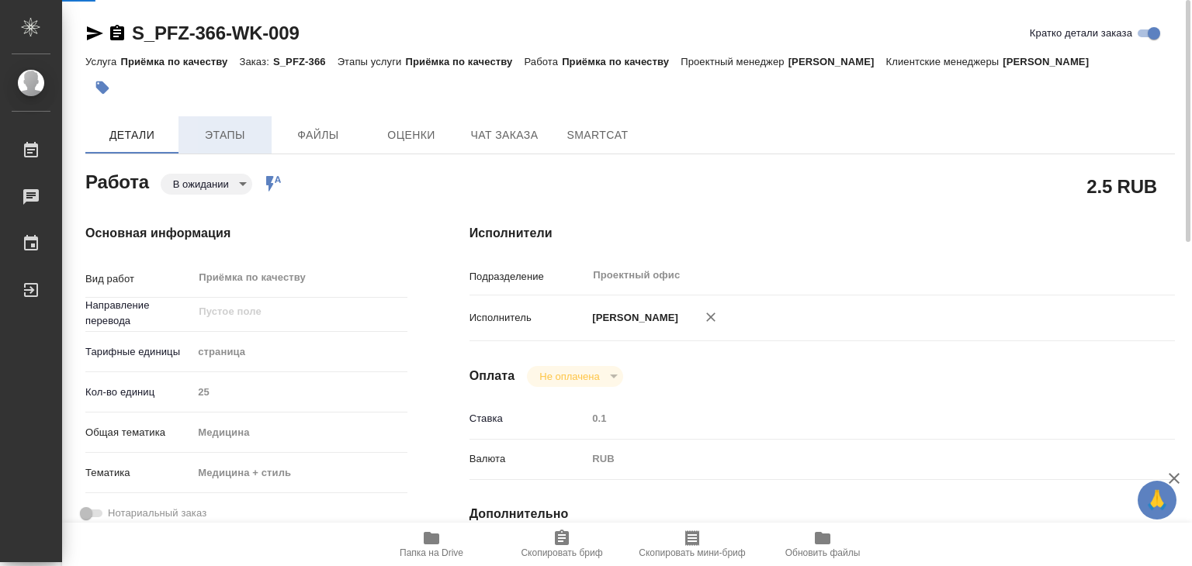
type textarea "x"
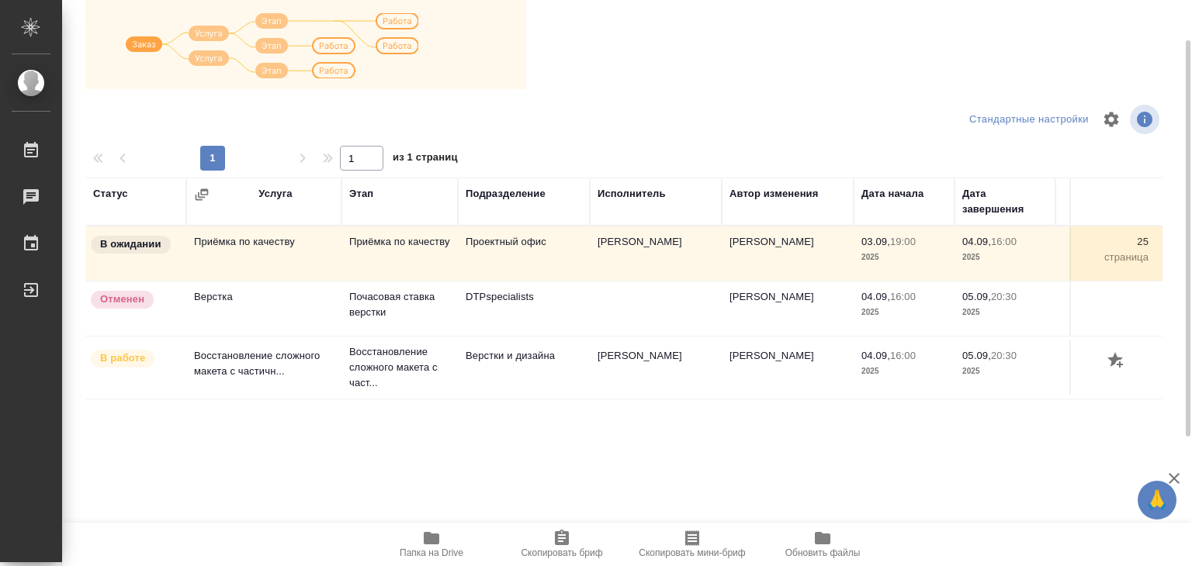
scroll to position [242, 0]
